Goal: Task Accomplishment & Management: Use online tool/utility

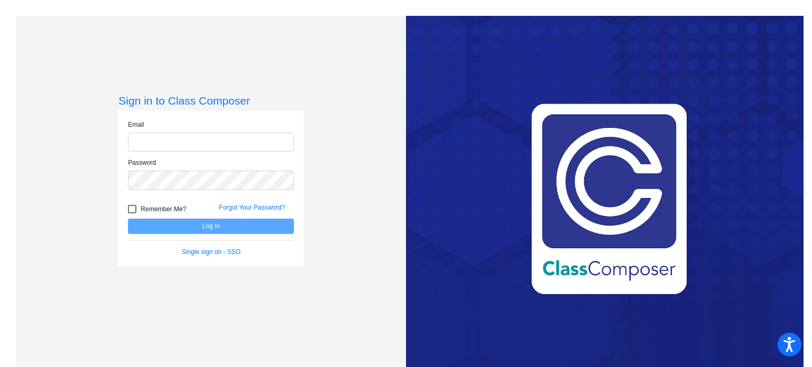
type input "[PERSON_NAME][EMAIL_ADDRESS][PERSON_NAME][DOMAIN_NAME]"
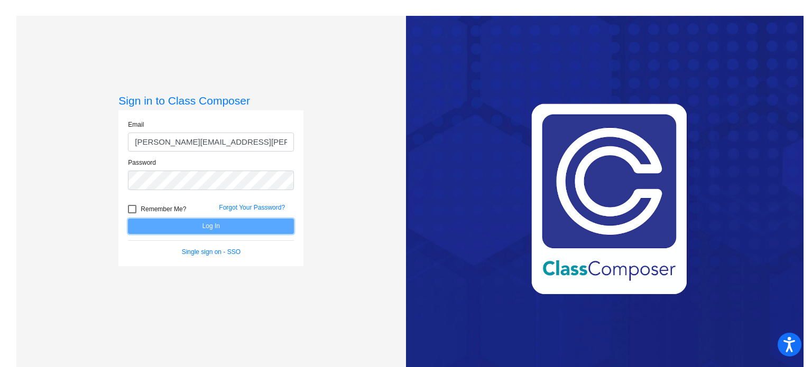
click at [251, 228] on button "Log In" at bounding box center [211, 226] width 166 height 15
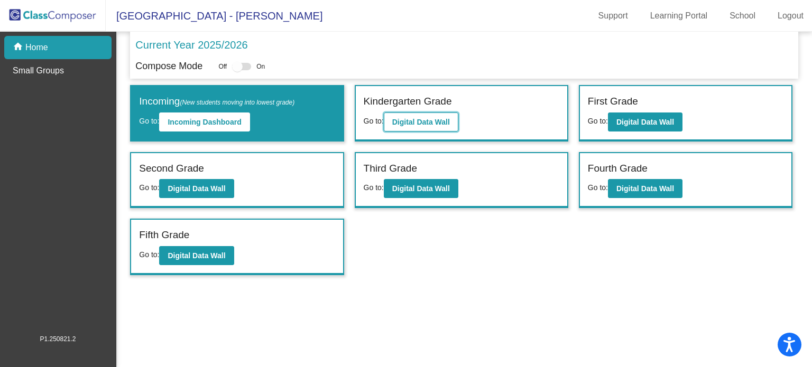
click at [430, 128] on button "Digital Data Wall" at bounding box center [421, 122] width 75 height 19
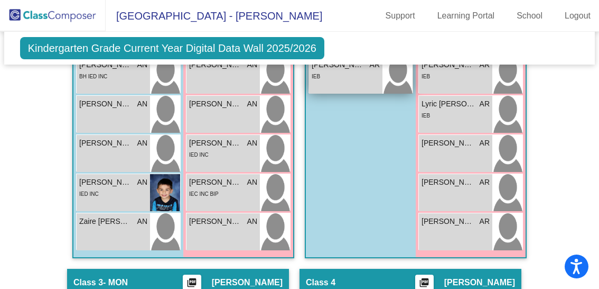
scroll to position [483, 0]
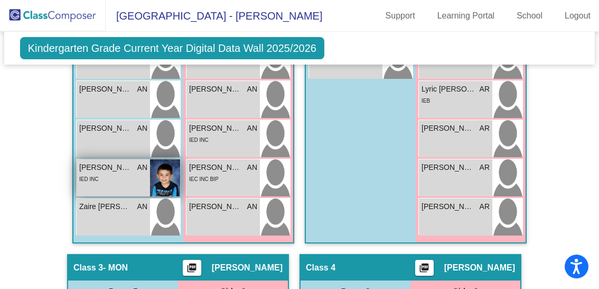
click at [134, 182] on div "IED INC" at bounding box center [113, 178] width 68 height 11
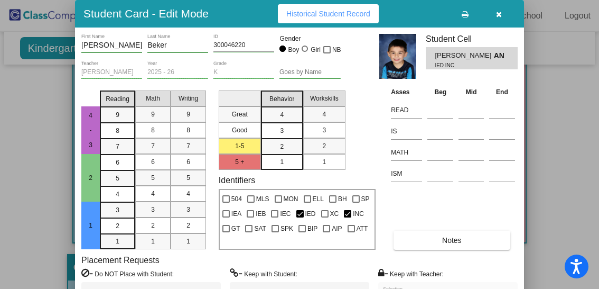
click at [497, 13] on icon "button" at bounding box center [499, 14] width 6 height 7
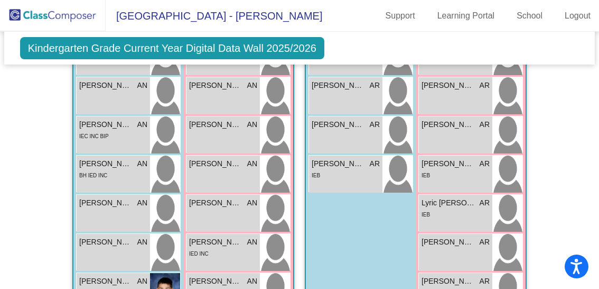
scroll to position [373, 0]
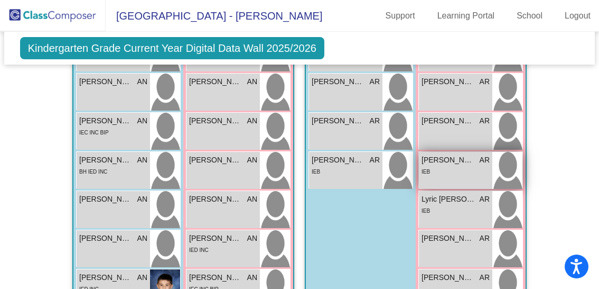
click at [438, 173] on div "IEB" at bounding box center [456, 170] width 68 height 11
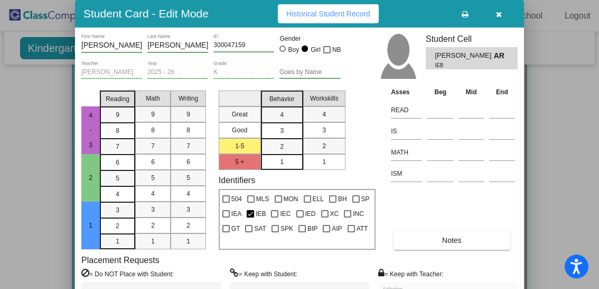
click at [504, 14] on button "button" at bounding box center [499, 13] width 34 height 19
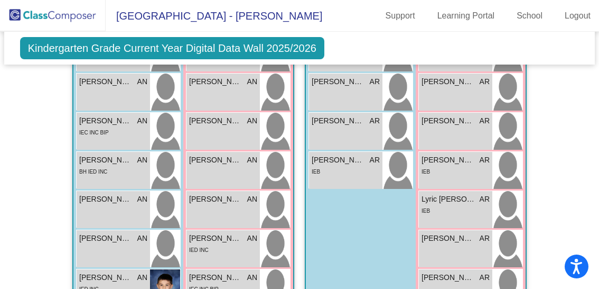
scroll to position [320, 0]
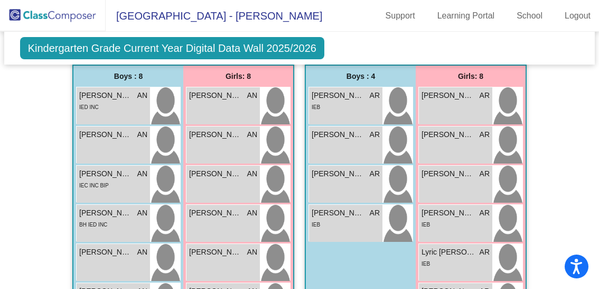
click at [133, 47] on span "Kindergarten Grade Current Year Digital Data Wall 2025/2026" at bounding box center [172, 48] width 304 height 22
click at [76, 6] on img at bounding box center [53, 15] width 106 height 31
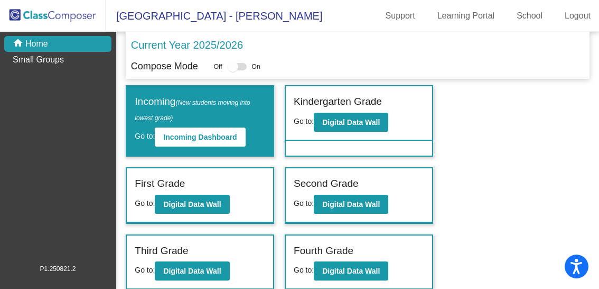
scroll to position [53, 0]
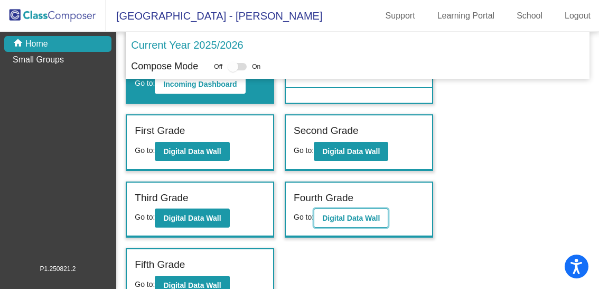
click at [335, 222] on button "Digital Data Wall" at bounding box center [351, 217] width 75 height 19
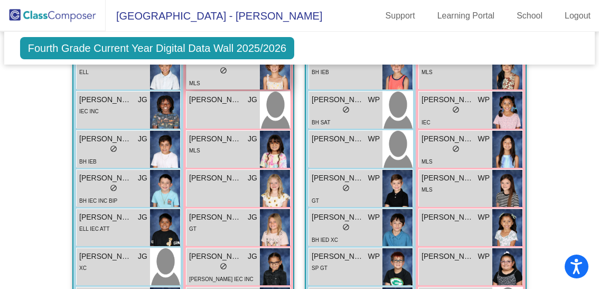
scroll to position [473, 0]
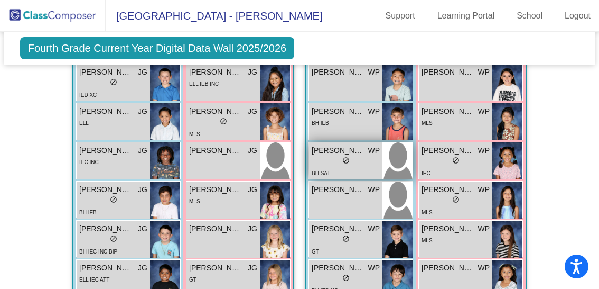
scroll to position [210, 0]
